Goal: Transaction & Acquisition: Purchase product/service

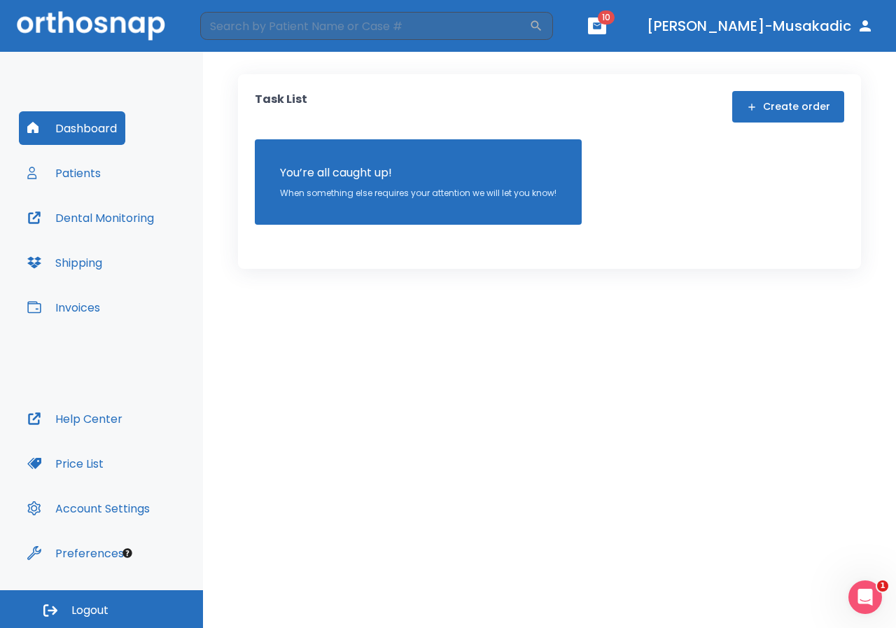
click at [100, 181] on button "Patients" at bounding box center [64, 173] width 90 height 34
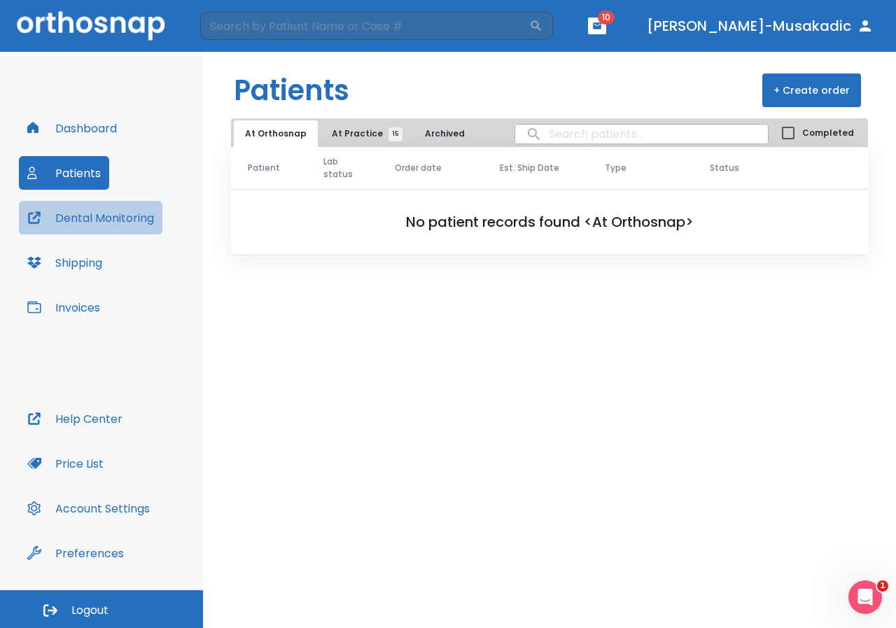
click at [94, 206] on button "Dental Monitoring" at bounding box center [90, 218] width 143 height 34
click at [95, 303] on button "Invoices" at bounding box center [64, 307] width 90 height 34
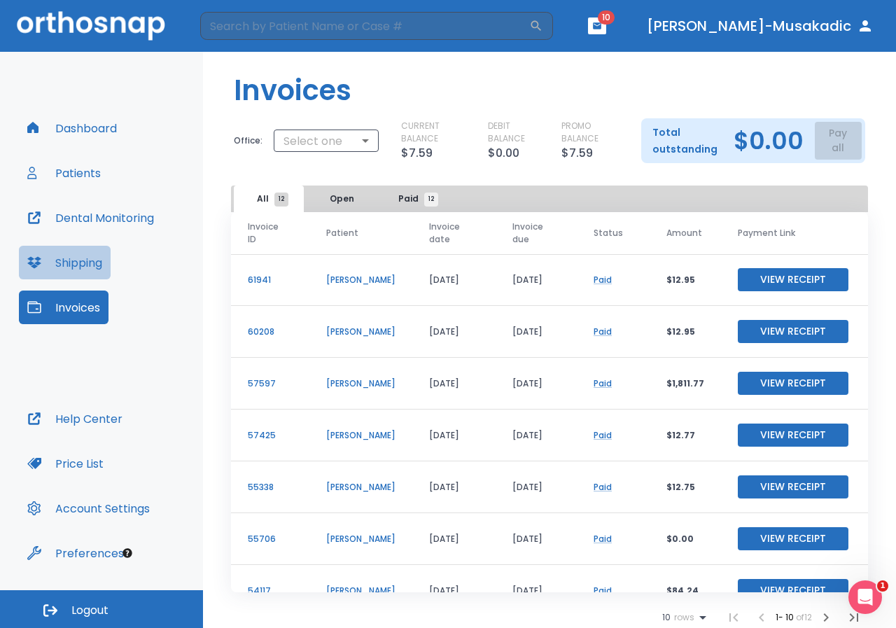
click at [69, 266] on button "Shipping" at bounding box center [65, 263] width 92 height 34
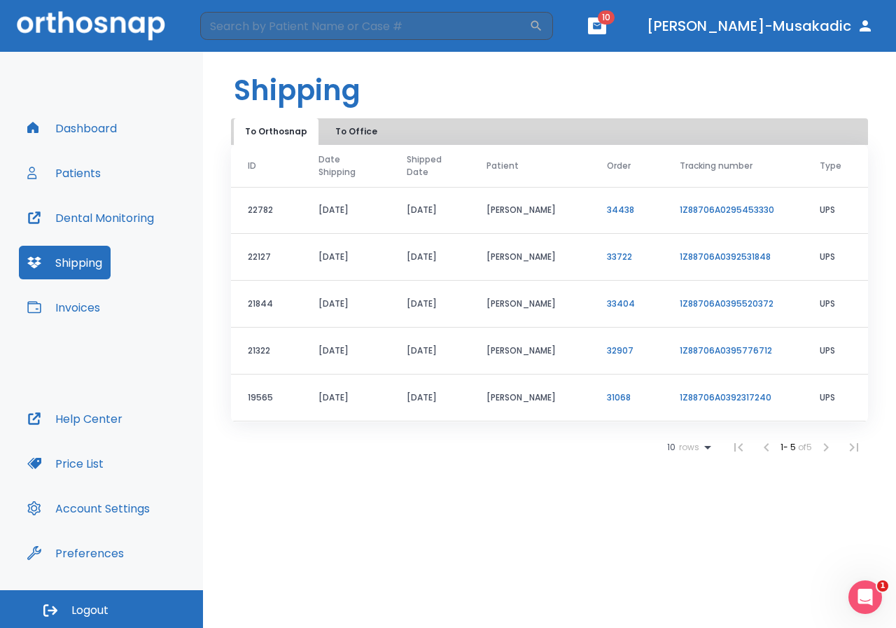
click at [71, 209] on button "Dental Monitoring" at bounding box center [90, 218] width 143 height 34
click at [115, 179] on div "Dashboard Patients Dental Monitoring Shipping Invoices" at bounding box center [101, 256] width 165 height 290
click at [56, 184] on button "Patients" at bounding box center [64, 173] width 90 height 34
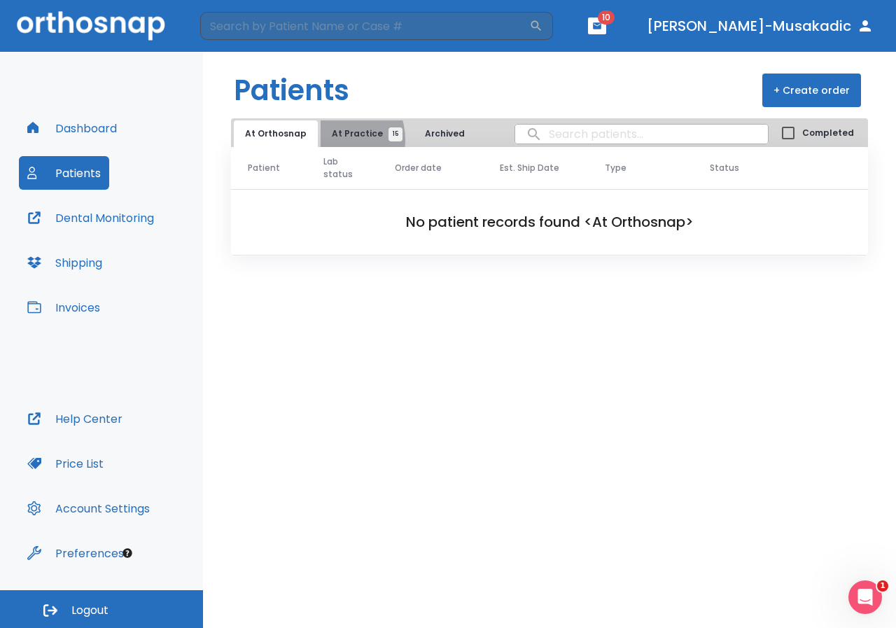
click at [332, 139] on span "At Practice 15" at bounding box center [364, 133] width 64 height 13
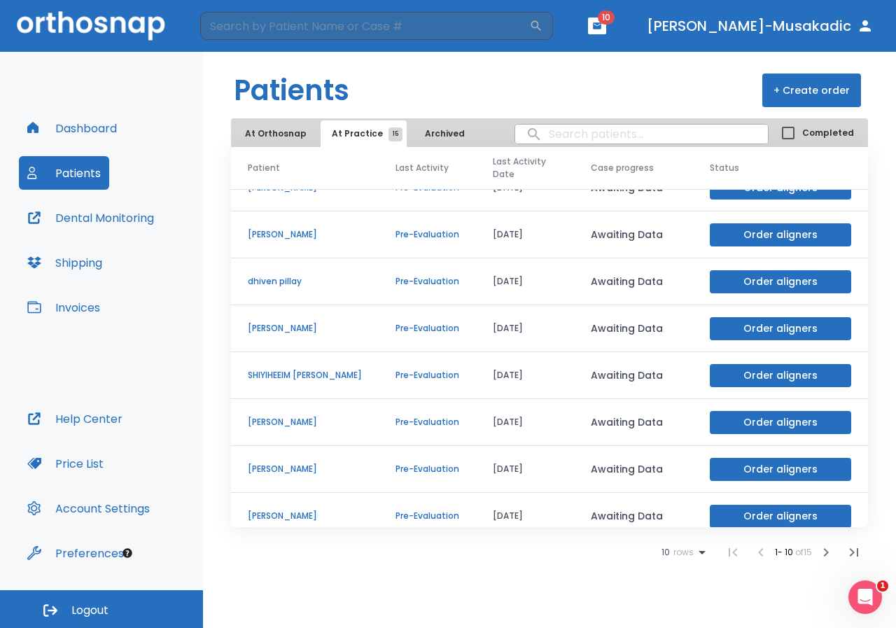
scroll to position [120, 0]
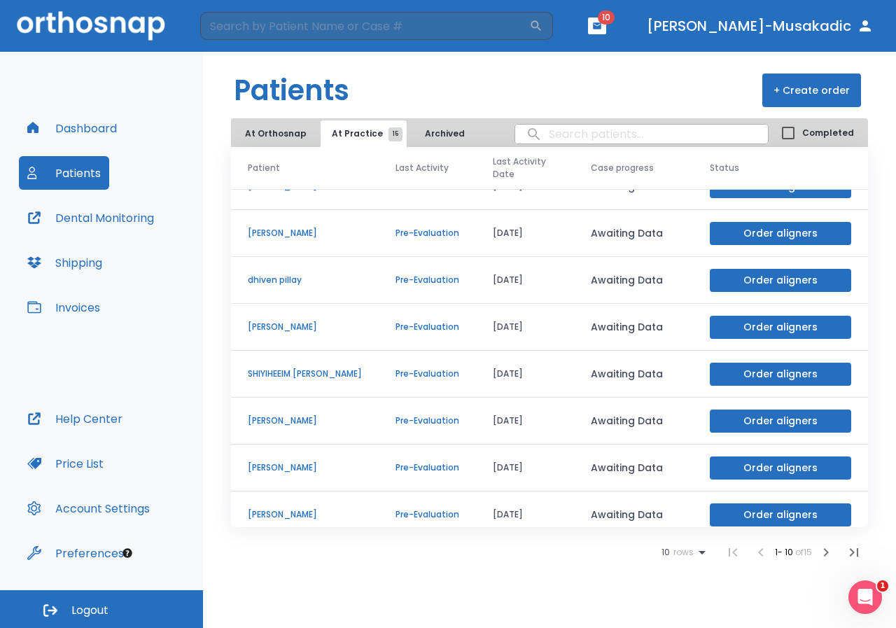
click at [554, 136] on input "search" at bounding box center [641, 133] width 253 height 27
type input "par"
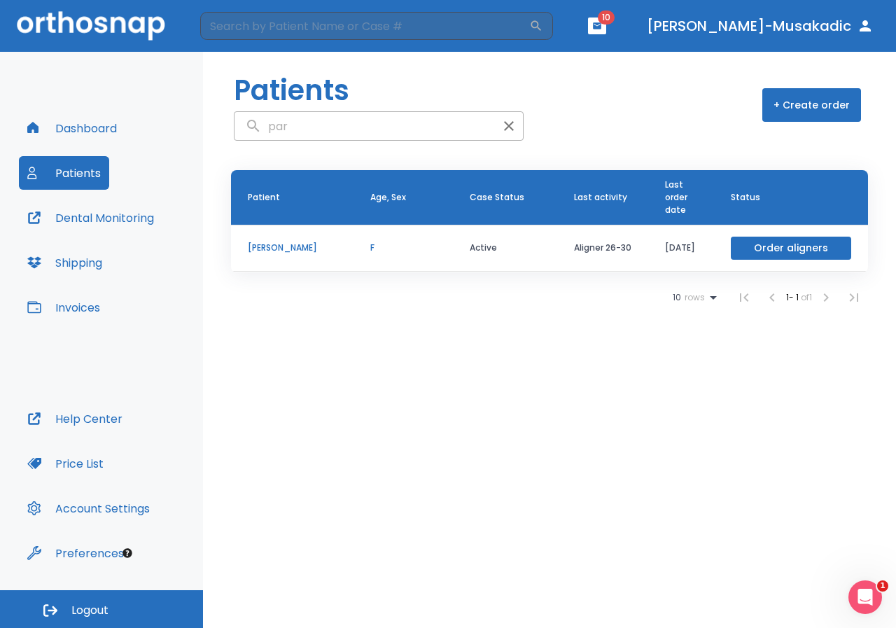
click at [796, 259] on button "Order aligners" at bounding box center [790, 247] width 120 height 23
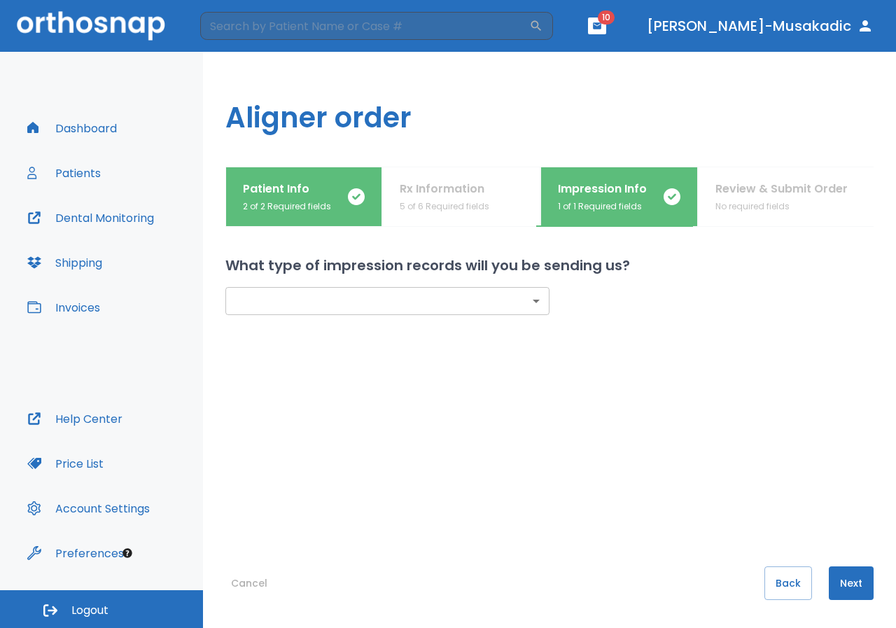
click at [346, 315] on div "​ ​" at bounding box center [549, 393] width 648 height 234
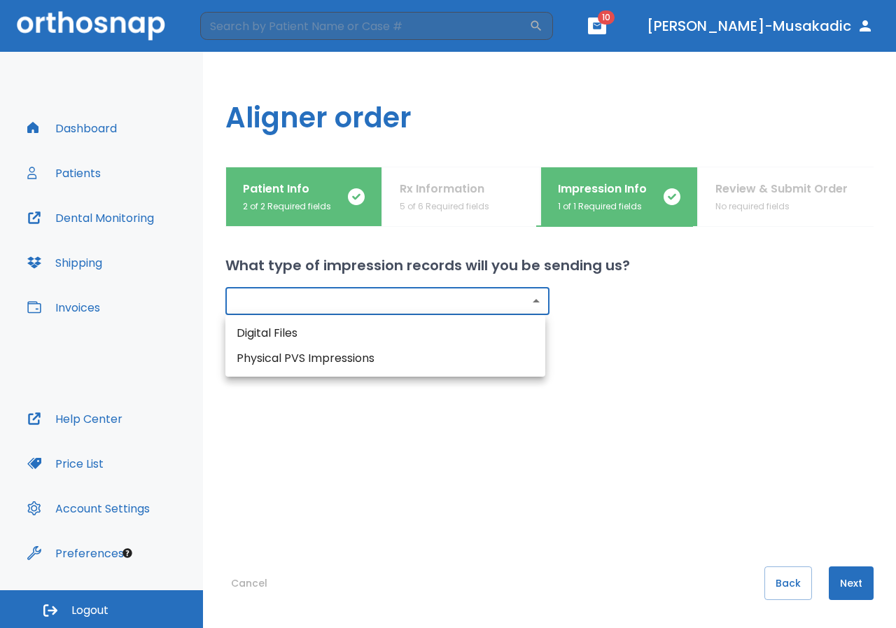
click at [353, 304] on body "​ 10 Dr. Spahic-Musakadic Dashboard Patients Dental Monitoring Shipping Invoice…" at bounding box center [448, 314] width 896 height 628
click at [341, 353] on li "Physical PVS Impressions" at bounding box center [385, 358] width 320 height 25
type input "physical"
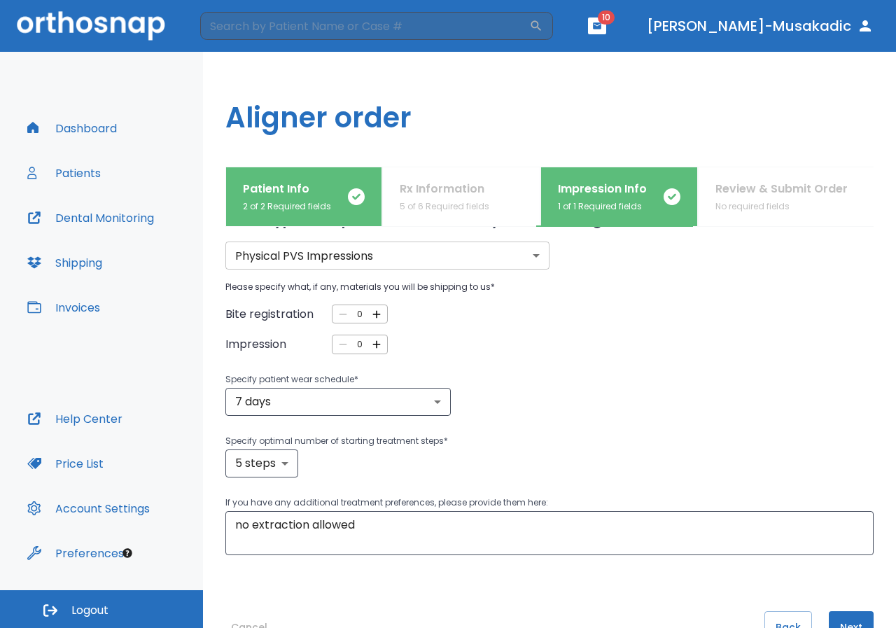
scroll to position [70, 0]
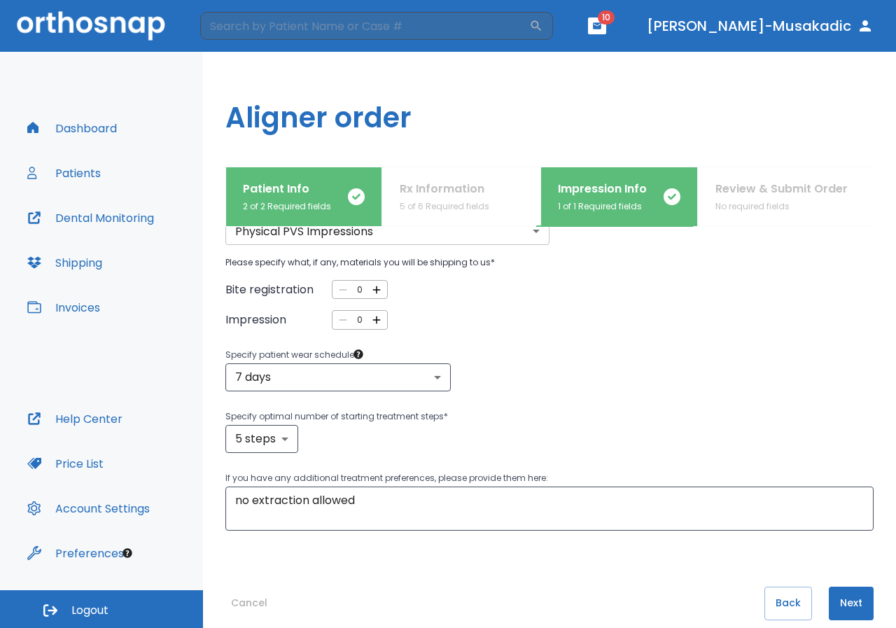
click at [371, 292] on icon "button" at bounding box center [376, 289] width 13 height 13
type input "1"
click at [378, 318] on icon "button" at bounding box center [376, 319] width 13 height 13
type input "2"
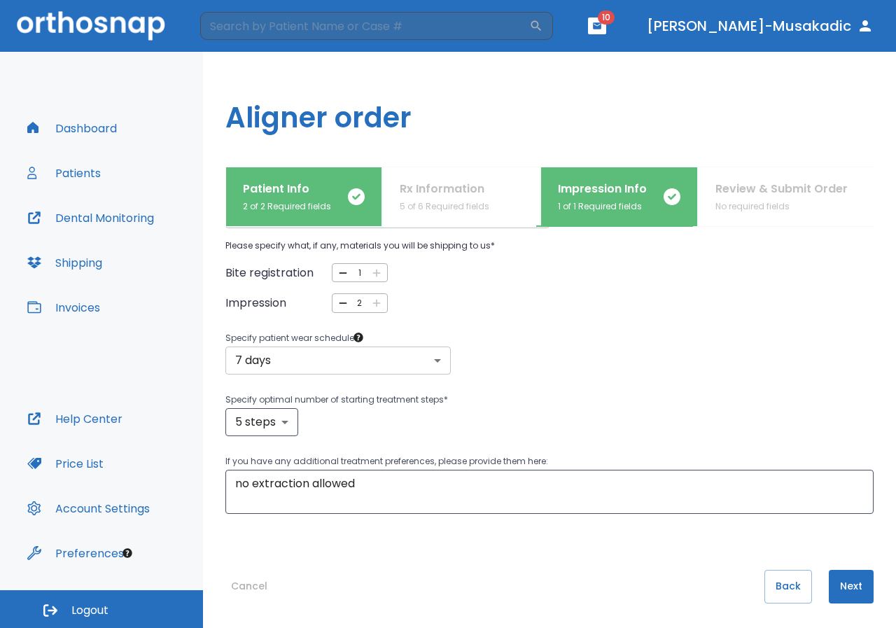
scroll to position [90, 0]
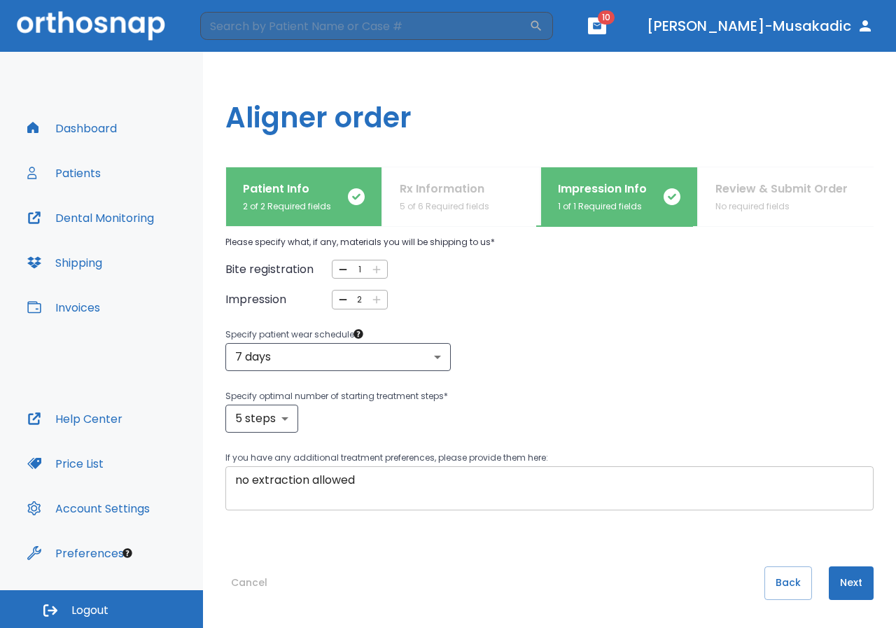
click at [396, 486] on textarea "no extraction allowed" at bounding box center [549, 488] width 628 height 32
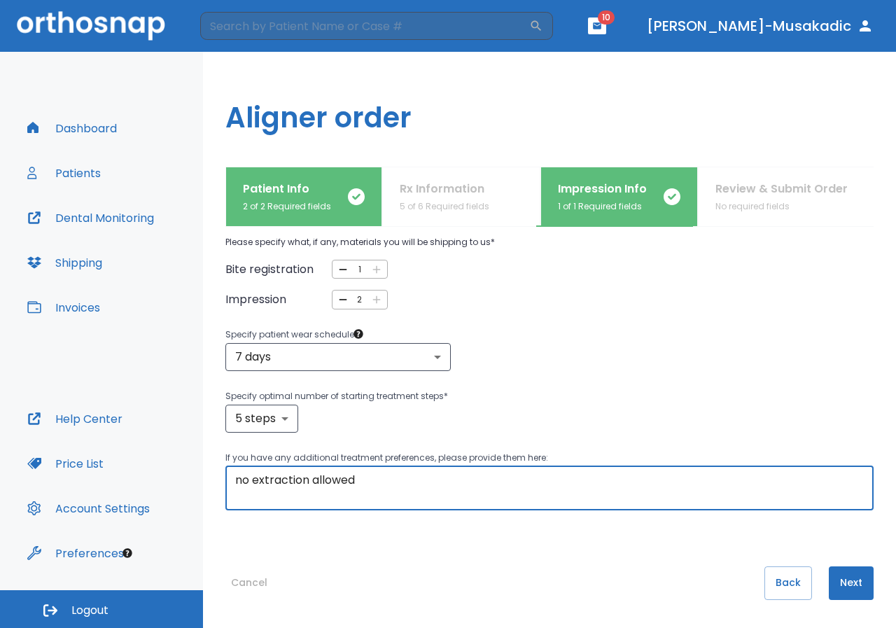
click at [833, 586] on button "Next" at bounding box center [850, 583] width 45 height 34
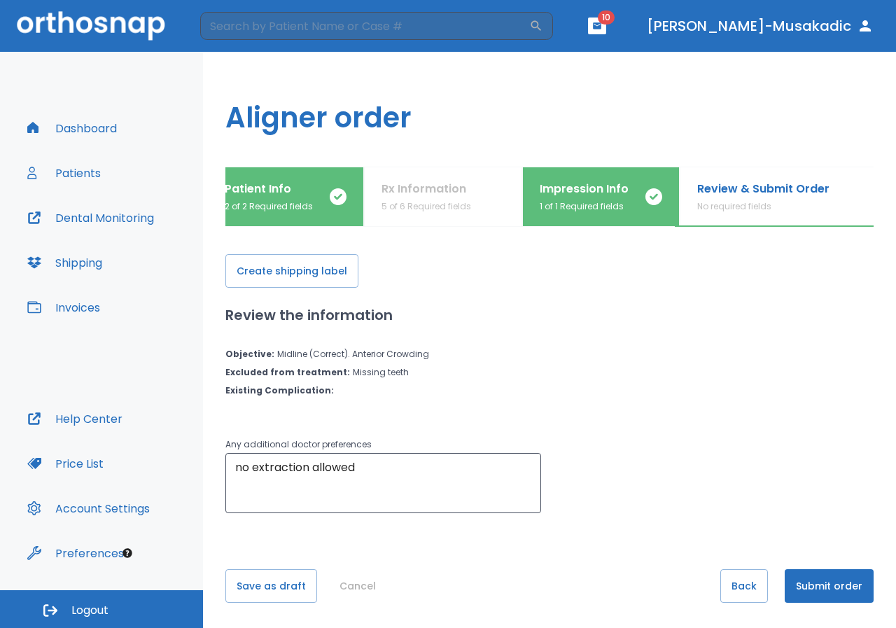
scroll to position [15, 0]
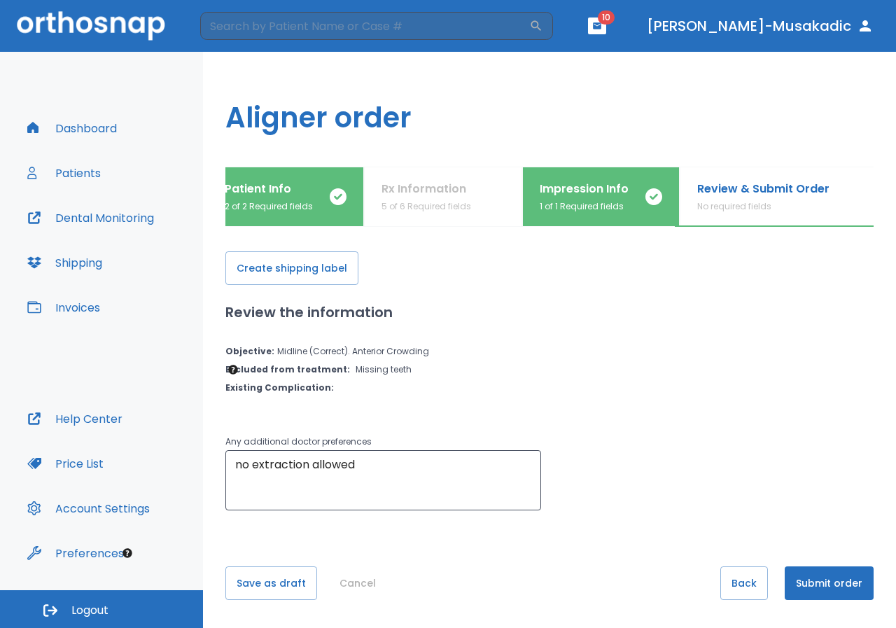
click at [793, 568] on button "Submit order" at bounding box center [828, 583] width 89 height 34
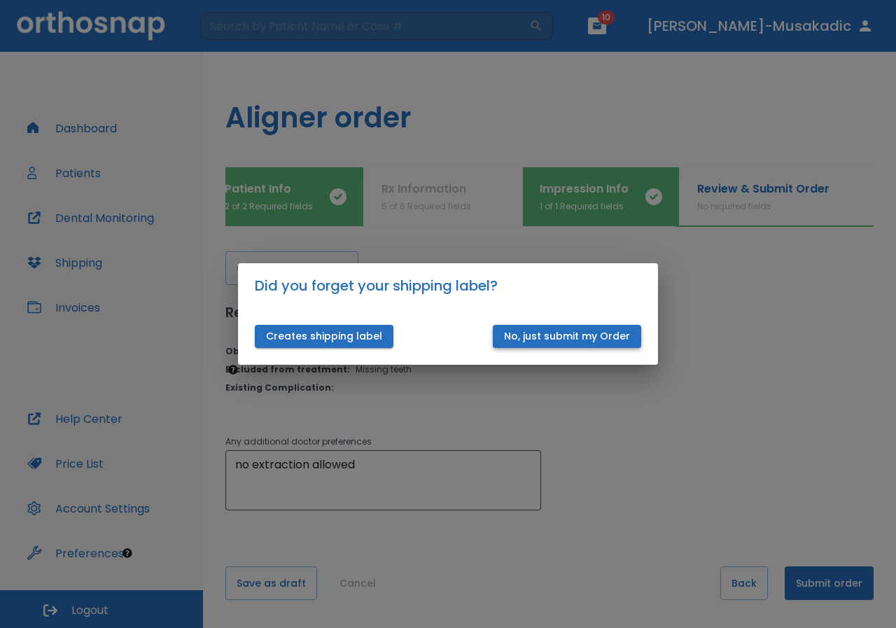
click at [539, 338] on button "No, just submit my Order" at bounding box center [567, 336] width 148 height 23
